Goal: Task Accomplishment & Management: Use online tool/utility

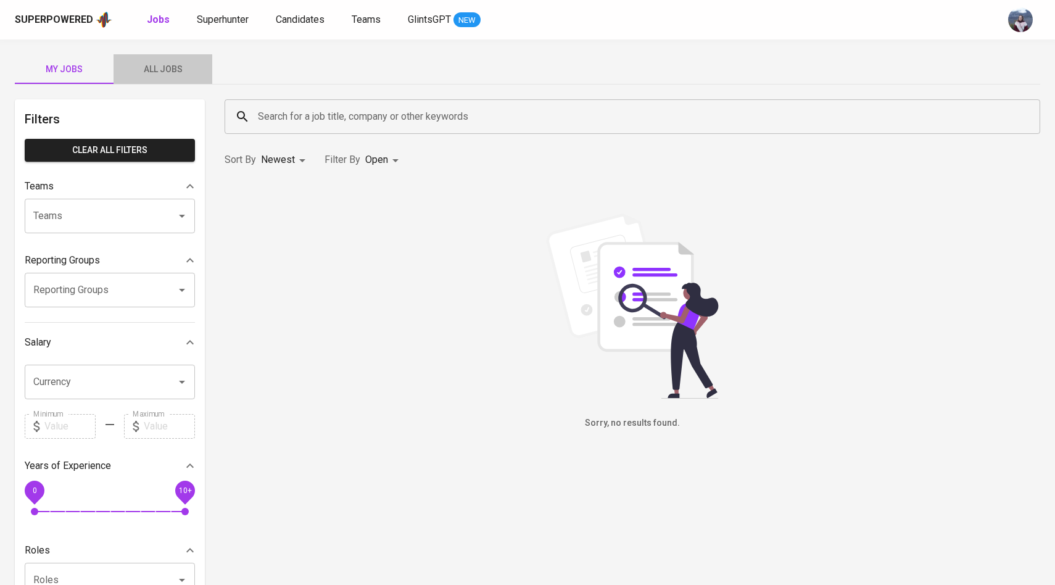
click at [175, 72] on span "All Jobs" at bounding box center [163, 69] width 84 height 15
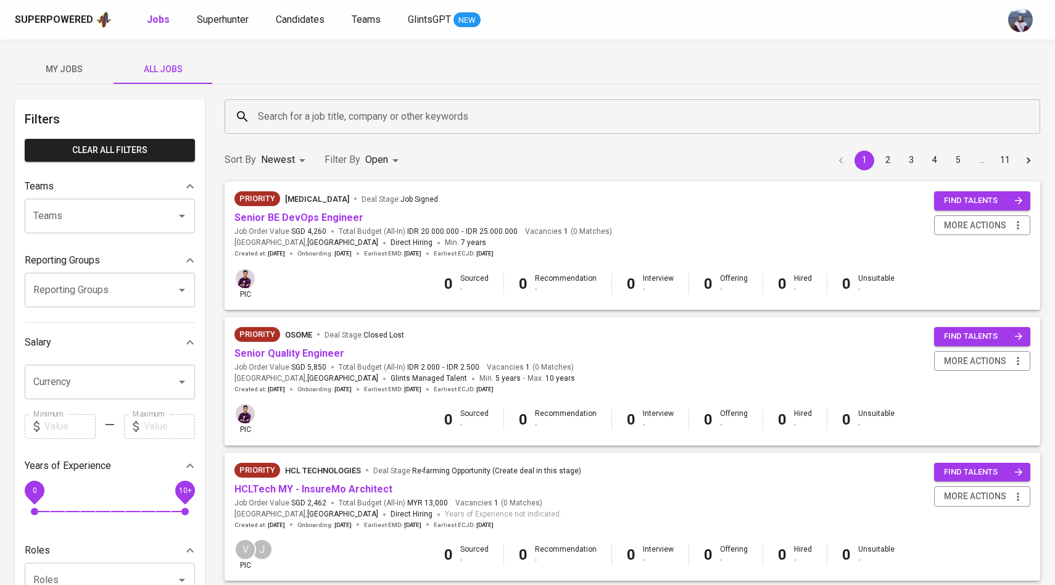
click at [285, 112] on input "Search for a job title, company or other keywords" at bounding box center [635, 116] width 761 height 23
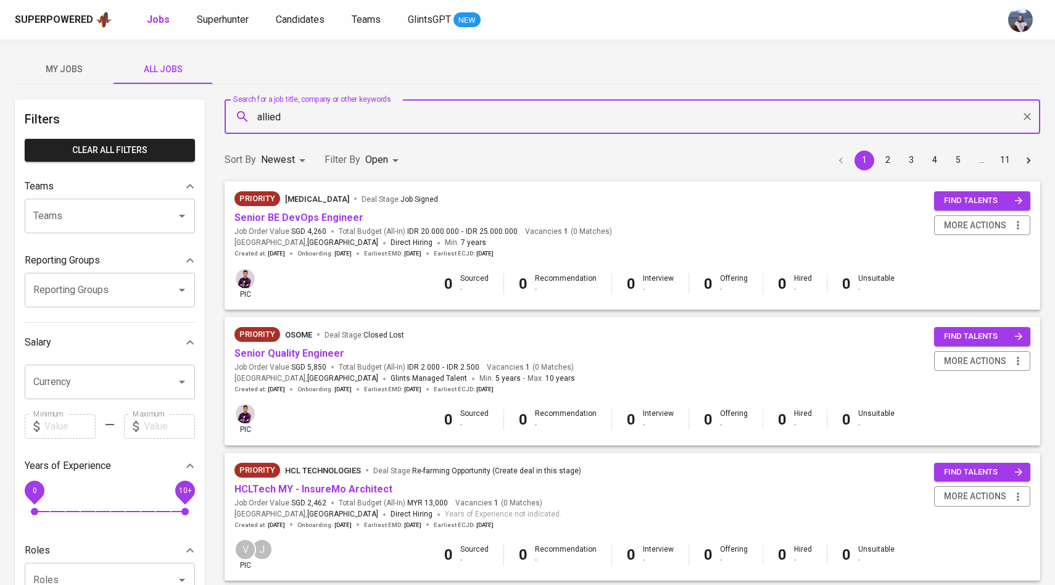
type input "allied"
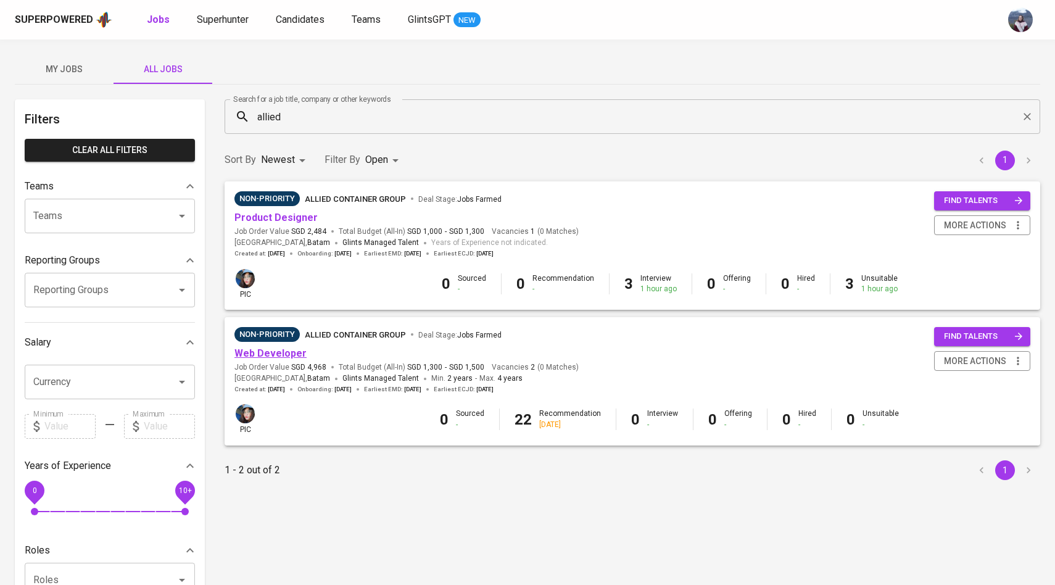
click at [283, 357] on link "Web Developer" at bounding box center [270, 353] width 72 height 12
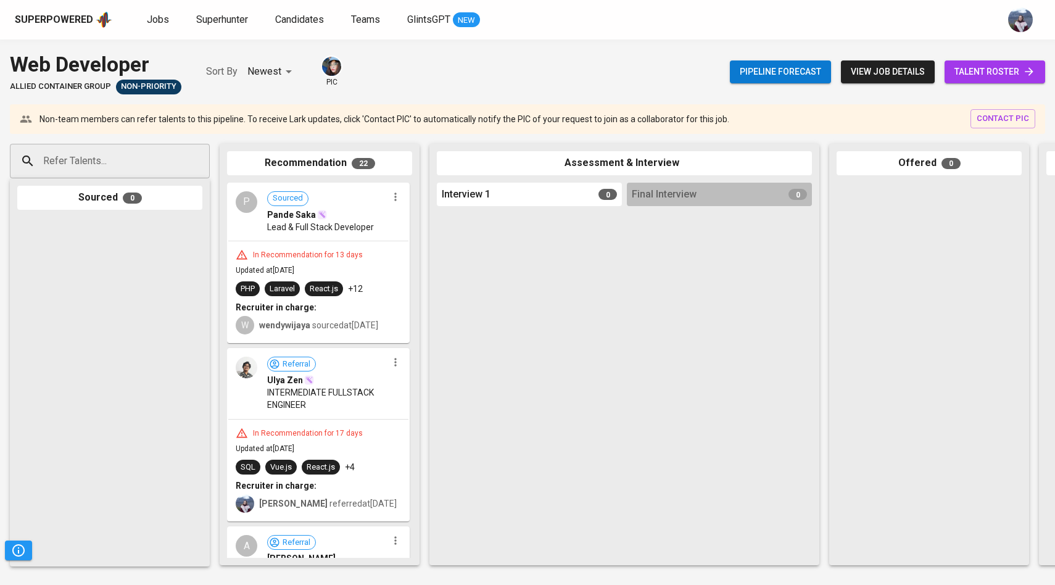
click at [1001, 80] on link "talent roster" at bounding box center [994, 71] width 101 height 23
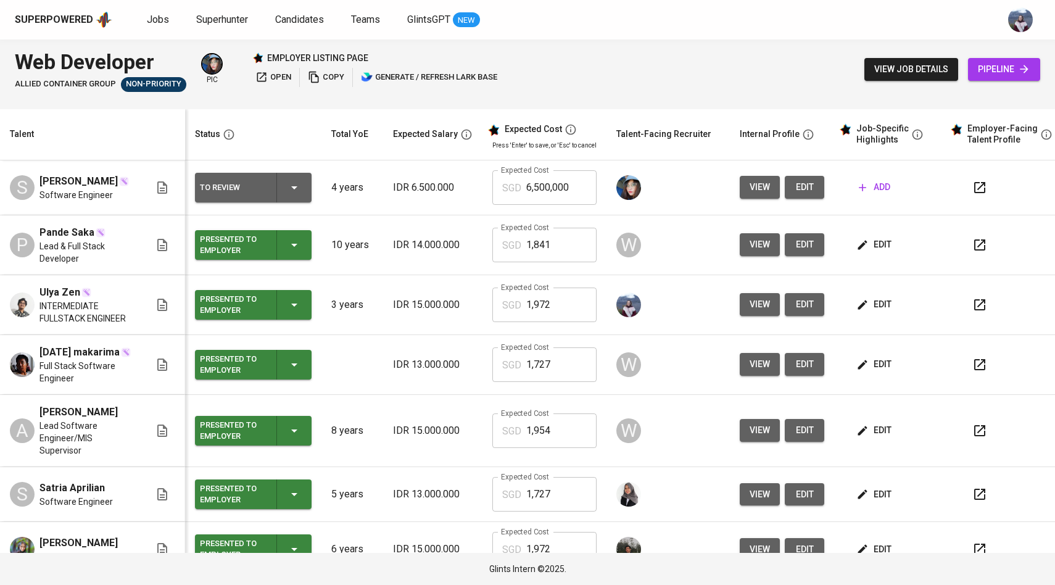
click at [756, 312] on span "view" at bounding box center [760, 304] width 20 height 15
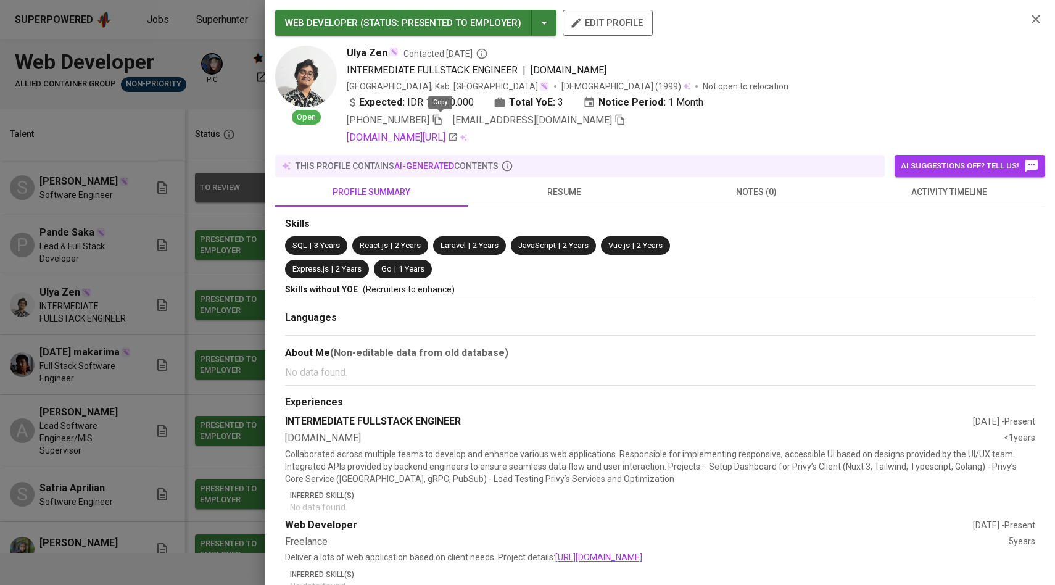
click at [437, 118] on icon "button" at bounding box center [437, 120] width 9 height 10
click at [199, 266] on div at bounding box center [527, 292] width 1055 height 585
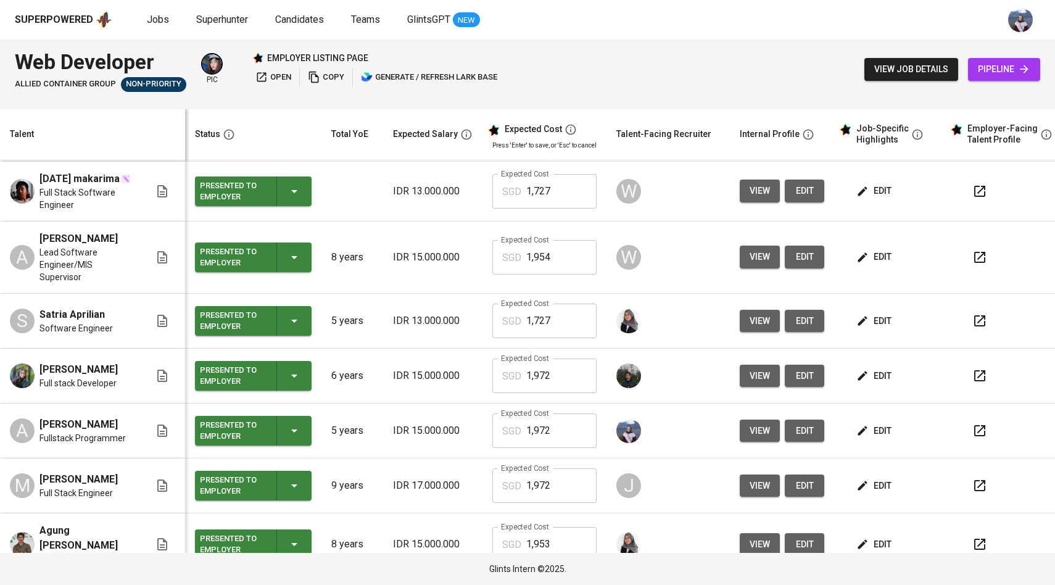
scroll to position [180, 0]
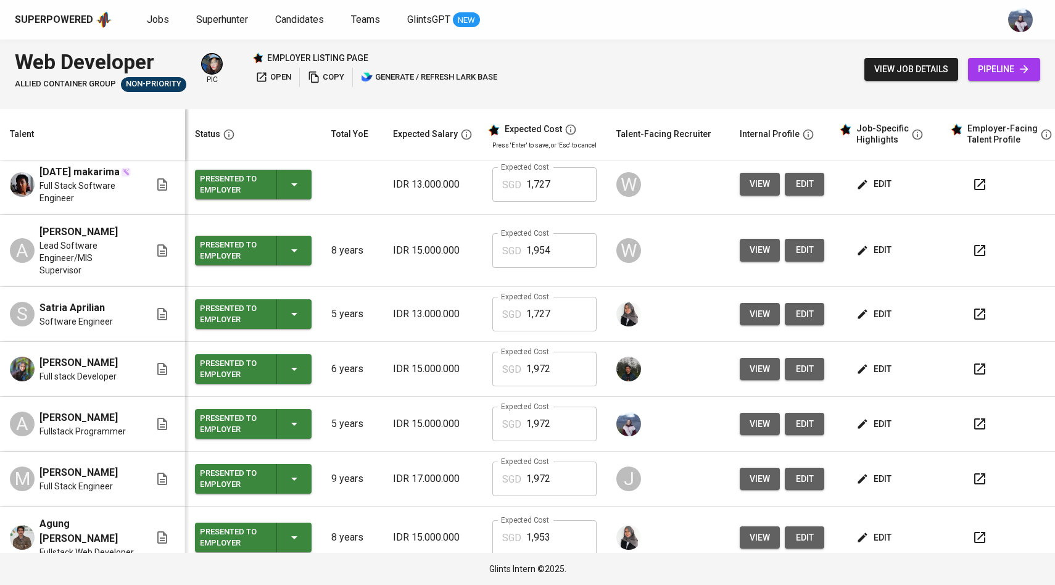
click at [755, 426] on span "view" at bounding box center [760, 423] width 20 height 15
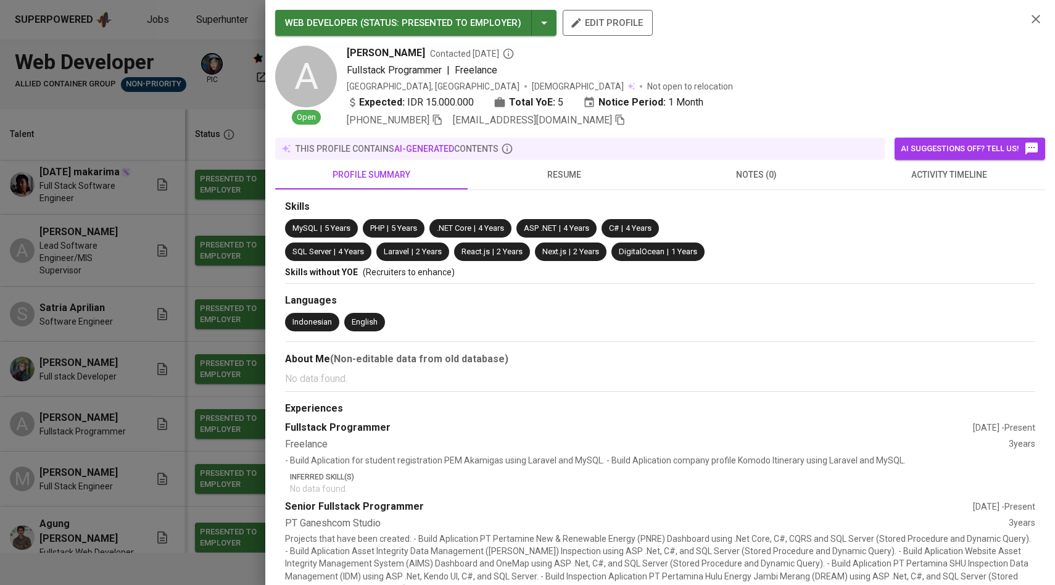
click at [440, 122] on icon "button" at bounding box center [437, 119] width 11 height 11
click at [145, 262] on div at bounding box center [527, 292] width 1055 height 585
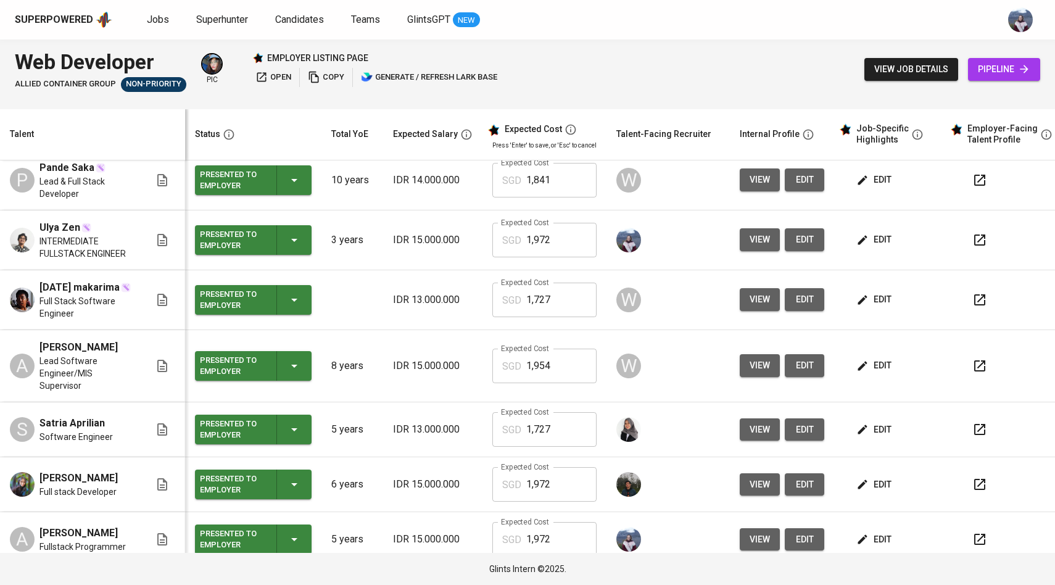
scroll to position [0, 0]
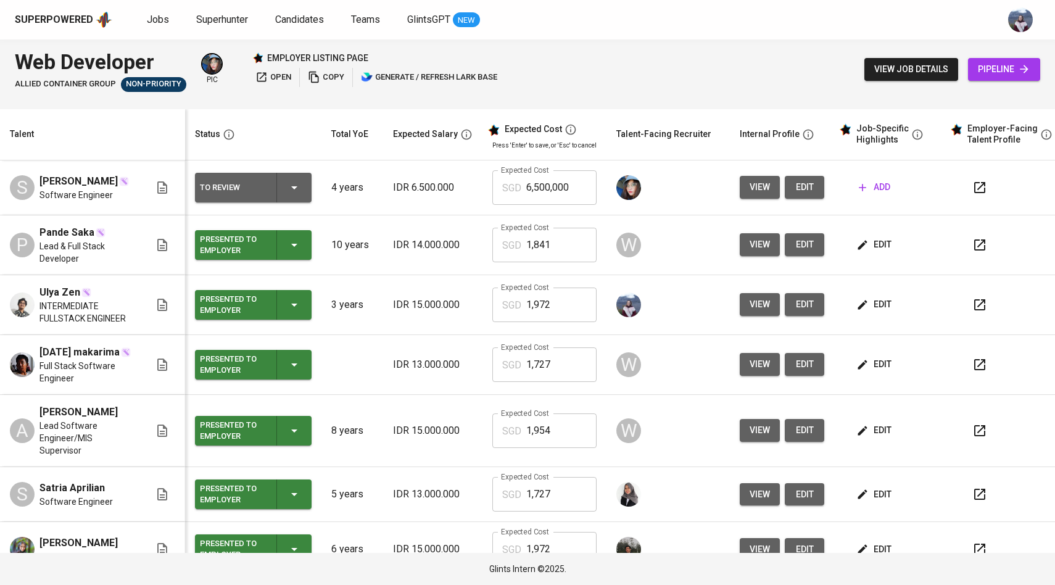
click at [754, 303] on span "view" at bounding box center [760, 304] width 20 height 15
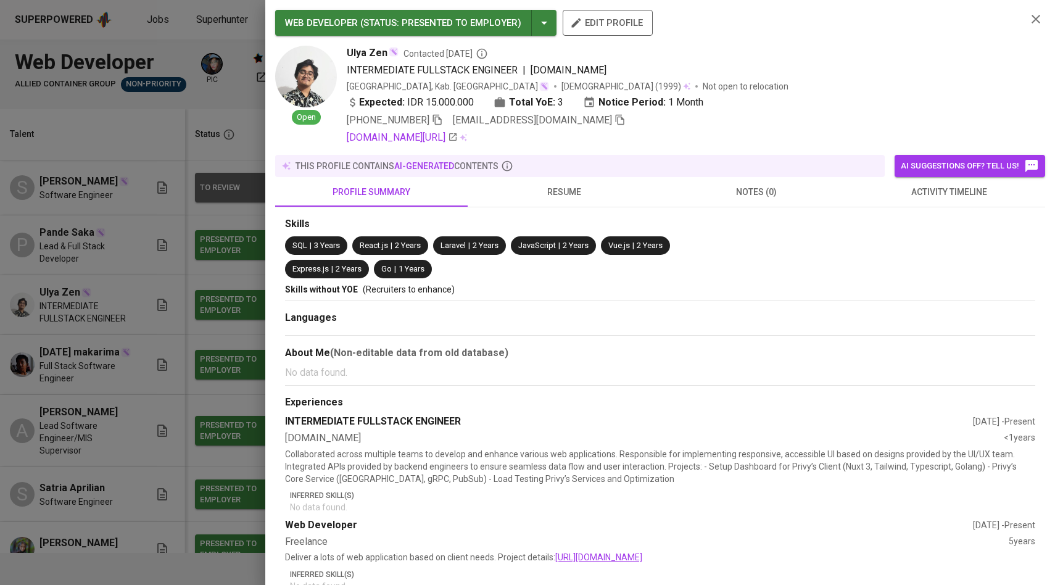
click at [442, 118] on icon "button" at bounding box center [437, 120] width 9 height 10
